Goal: Task Accomplishment & Management: Use online tool/utility

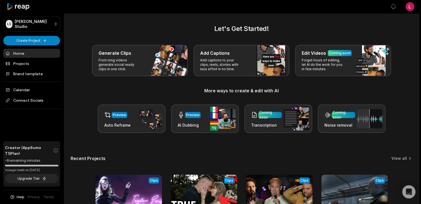
scroll to position [115, 0]
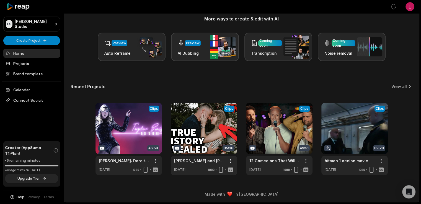
click at [88, 182] on main "Let's Get Started! Generate Clips From long videos generate social ready clips …" at bounding box center [241, 64] width 355 height 245
click at [396, 84] on link "View all" at bounding box center [400, 87] width 16 height 6
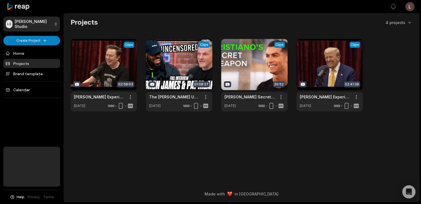
scroll to position [5, 0]
click at [141, 149] on main "Projects 4 projects View Clips Clips 02:58:03 Joe Rogan Experience #2281 - Elon…" at bounding box center [241, 91] width 355 height 155
click at [407, 9] on html "LS Logan's Studio Create Project Home Projects Brand template Calendar Help Pri…" at bounding box center [210, 102] width 421 height 204
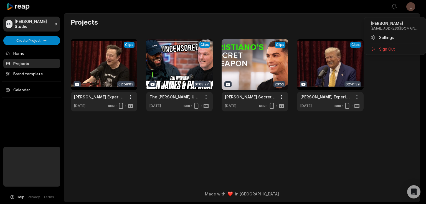
click at [276, 36] on html "LS Logan's Studio Create Project Home Projects Brand template Calendar Help Pri…" at bounding box center [213, 102] width 426 height 204
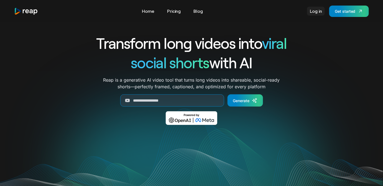
click at [309, 14] on link "Log in" at bounding box center [316, 11] width 18 height 9
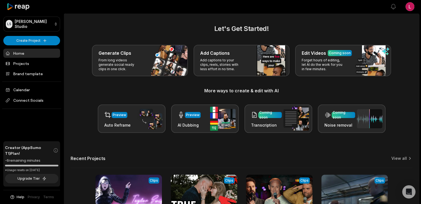
click at [410, 6] on html "LS Logan's Studio Create Project Home Projects Brand template Calendar Connect …" at bounding box center [210, 102] width 421 height 204
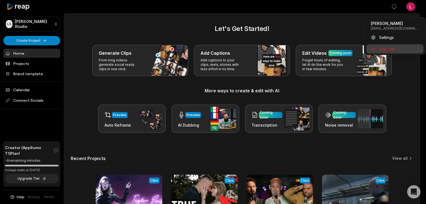
click at [394, 52] on span "Sign Out" at bounding box center [387, 49] width 16 height 6
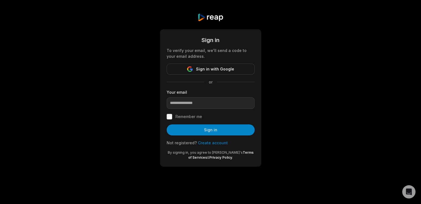
scroll to position [19, 0]
click at [222, 67] on span "Sign in with Google" at bounding box center [215, 69] width 38 height 7
